Goal: Information Seeking & Learning: Check status

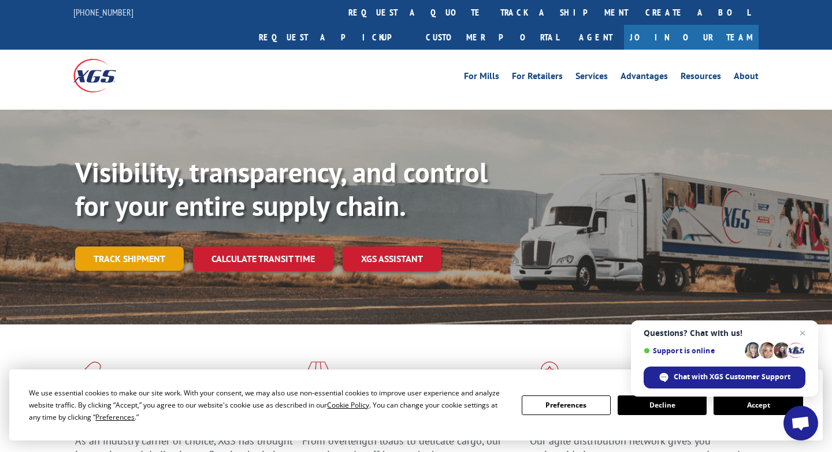
click at [150, 247] on link "Track shipment" at bounding box center [129, 259] width 109 height 24
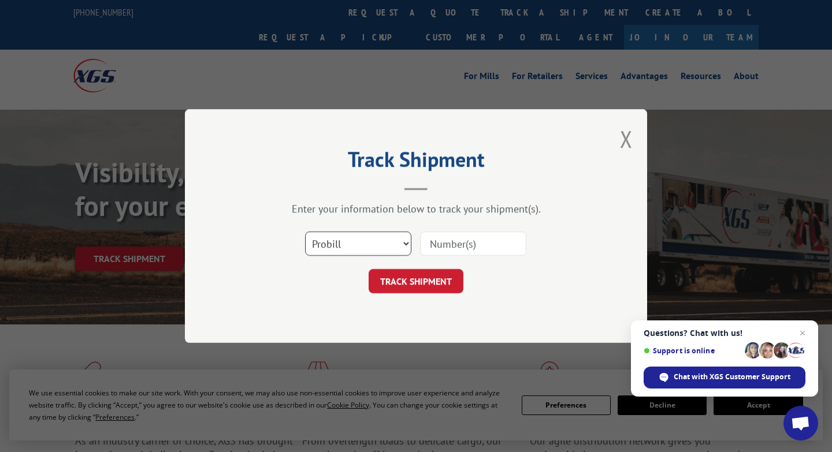
click at [368, 241] on select "Select category... Probill BOL PO" at bounding box center [358, 244] width 106 height 24
click at [460, 240] on input at bounding box center [473, 244] width 106 height 24
paste input "YKA4PE8NV42KPE9"
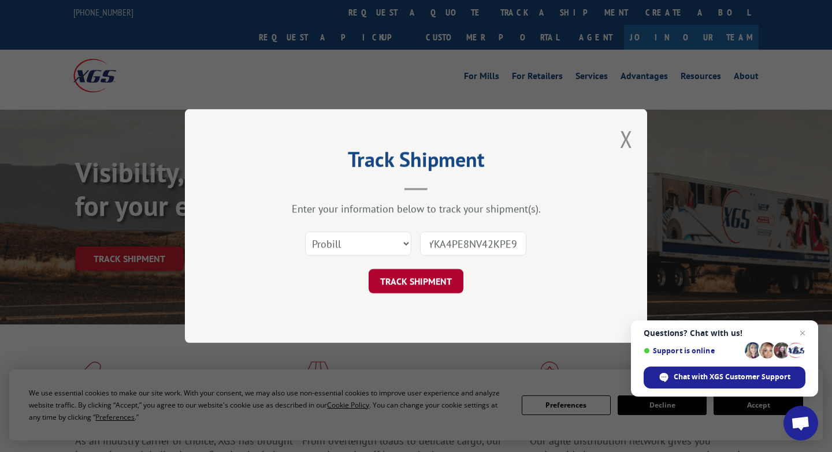
type input "YKA4PE8NV42KPE9"
click at [454, 281] on button "TRACK SHIPMENT" at bounding box center [415, 281] width 95 height 24
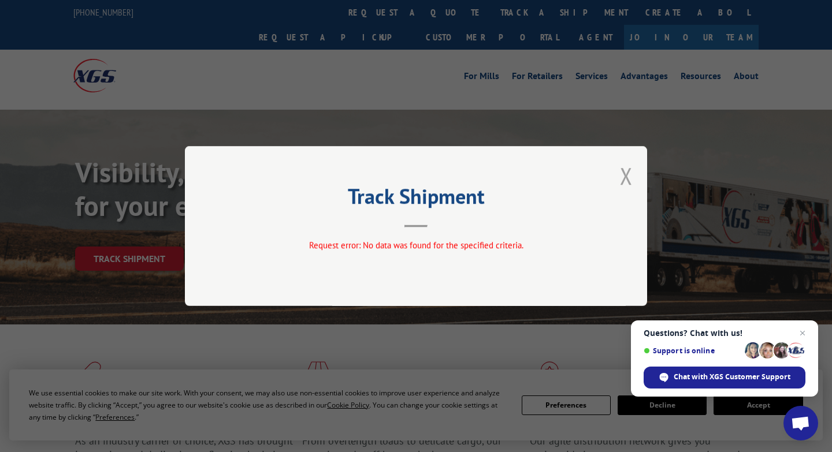
click at [622, 174] on button "Close modal" at bounding box center [626, 176] width 13 height 31
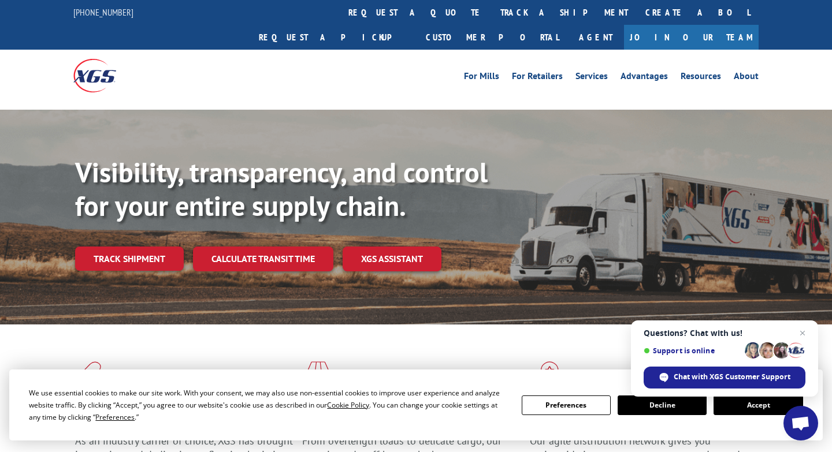
click at [152, 247] on link "Track shipment" at bounding box center [129, 259] width 109 height 24
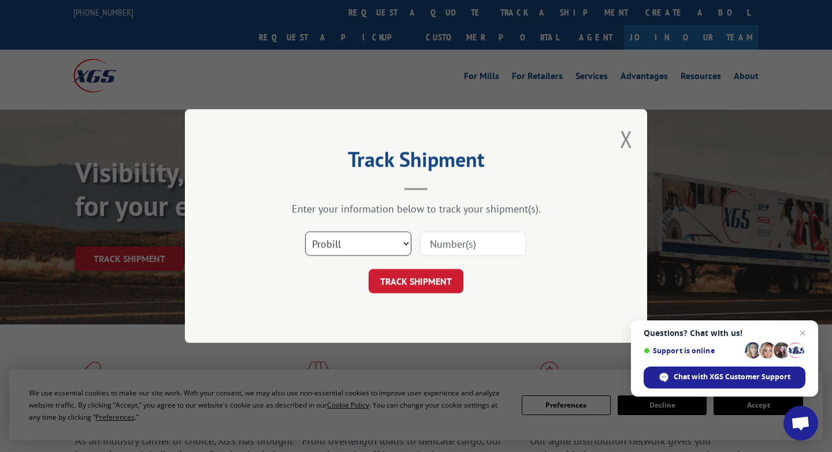
click at [332, 244] on select "Select category... Probill BOL PO" at bounding box center [358, 244] width 106 height 24
select select "bol"
click at [454, 242] on input at bounding box center [473, 244] width 106 height 24
paste input "1485178614851786"
type input "1485178614851786"
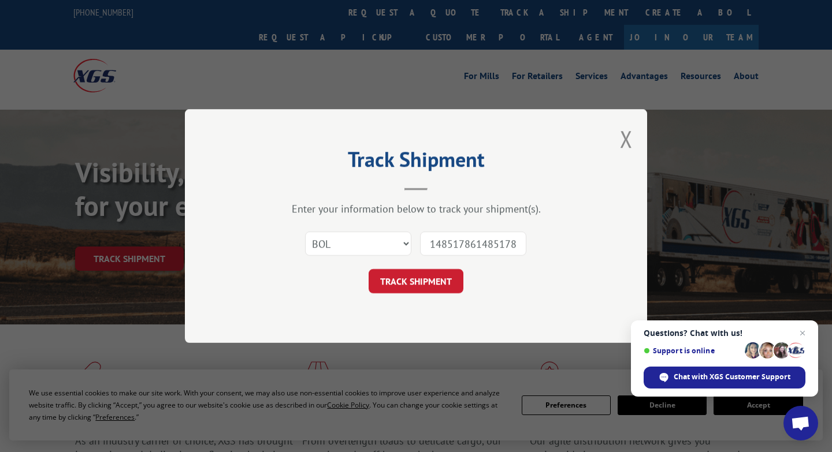
scroll to position [0, 3]
click at [447, 281] on button "TRACK SHIPMENT" at bounding box center [415, 281] width 95 height 24
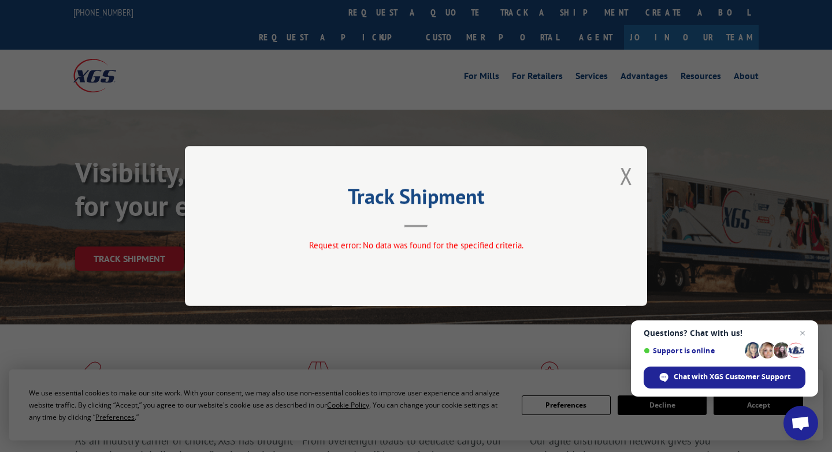
click at [628, 177] on button "Close modal" at bounding box center [626, 176] width 13 height 31
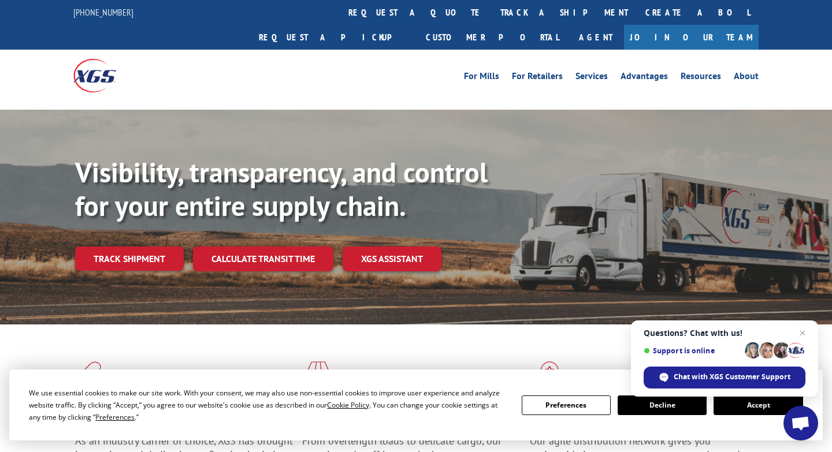
click at [139, 247] on link "Track shipment" at bounding box center [129, 259] width 109 height 24
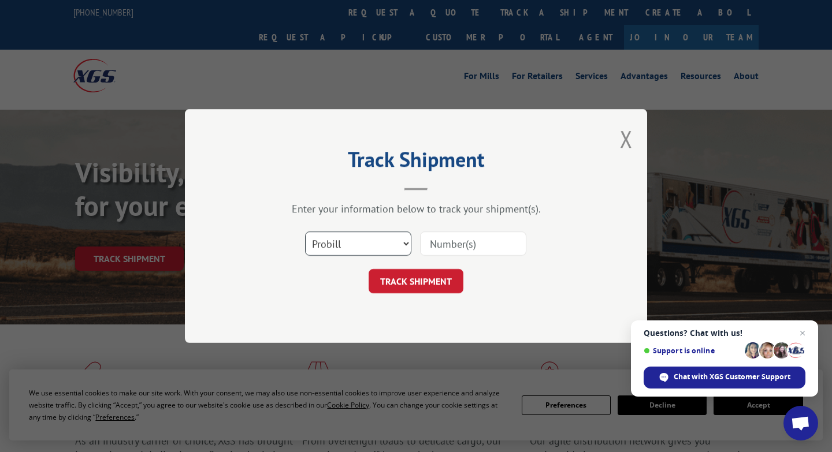
click at [374, 244] on select "Select category... Probill BOL PO" at bounding box center [358, 244] width 106 height 24
drag, startPoint x: 415, startPoint y: 243, endPoint x: 448, endPoint y: 244, distance: 32.9
click at [448, 244] on input at bounding box center [473, 244] width 106 height 24
paste input "1485178614851786"
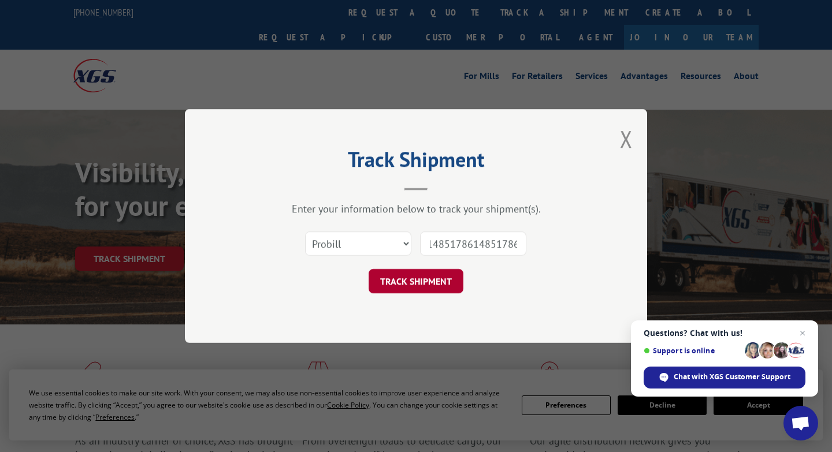
type input "1485178614851786"
click at [440, 289] on button "TRACK SHIPMENT" at bounding box center [415, 281] width 95 height 24
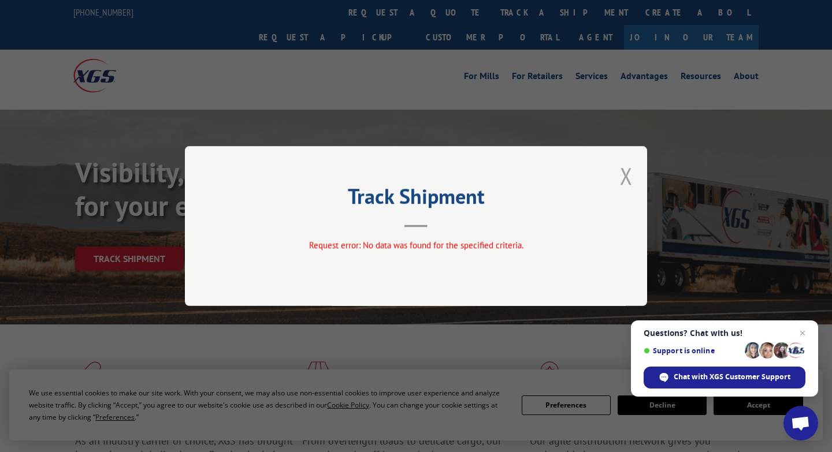
drag, startPoint x: 630, startPoint y: 177, endPoint x: 638, endPoint y: 184, distance: 10.7
click at [630, 177] on button "Close modal" at bounding box center [626, 176] width 13 height 31
